Goal: Find specific page/section

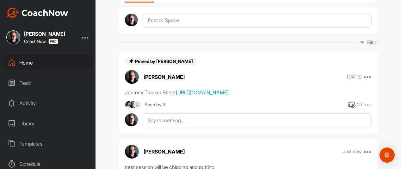
click at [52, 63] on div "Home" at bounding box center [47, 63] width 89 height 16
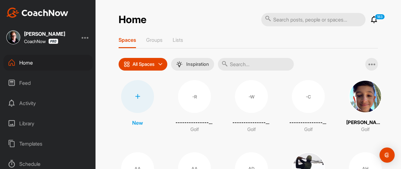
click at [260, 69] on input "text" at bounding box center [256, 64] width 76 height 13
type input "[PERSON_NAME]"
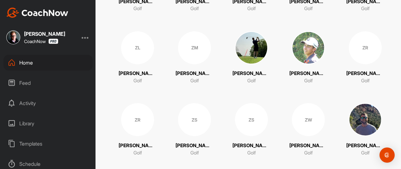
scroll to position [253, 0]
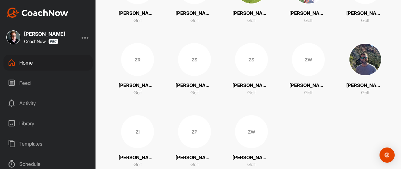
click at [197, 64] on div "ZS" at bounding box center [194, 59] width 33 height 33
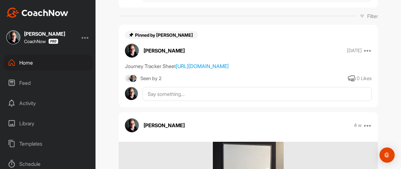
scroll to position [95, 0]
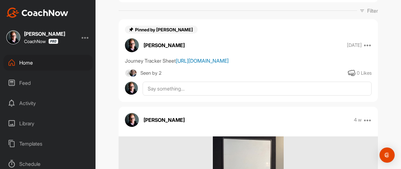
click at [191, 64] on link "[URL][DOMAIN_NAME]" at bounding box center [202, 61] width 53 height 6
